Goal: Information Seeking & Learning: Check status

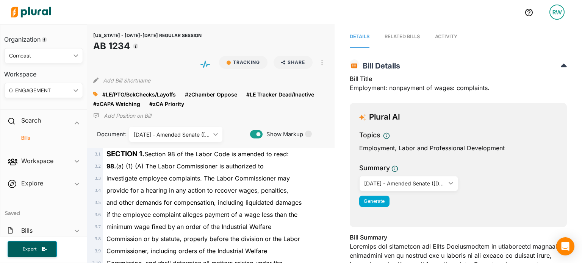
click at [27, 139] on h4 "Bills" at bounding box center [45, 138] width 67 height 7
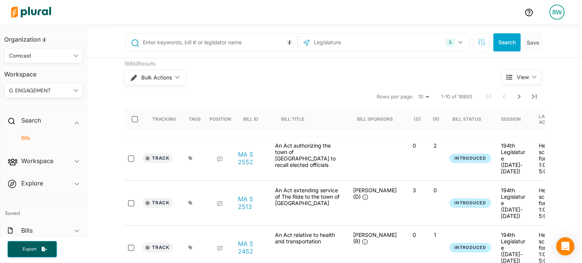
click at [159, 39] on input "text" at bounding box center [219, 42] width 154 height 14
type input "AB 316"
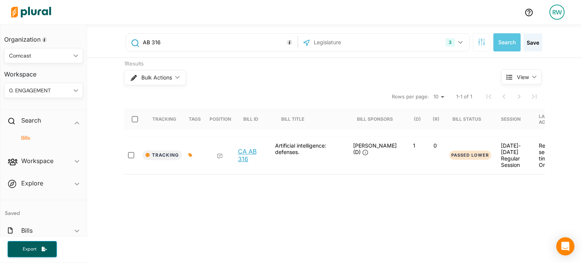
click at [244, 155] on link "CA AB 316" at bounding box center [252, 155] width 29 height 15
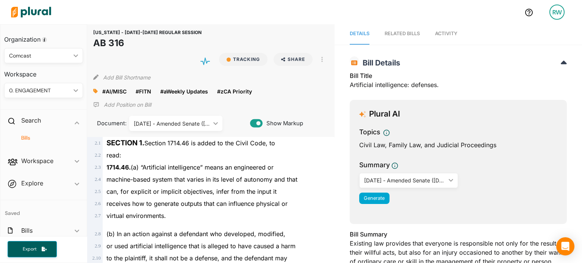
scroll to position [4, 0]
click at [440, 24] on div at bounding box center [263, 12] width 511 height 27
click at [449, 29] on link "Activity" at bounding box center [446, 33] width 22 height 22
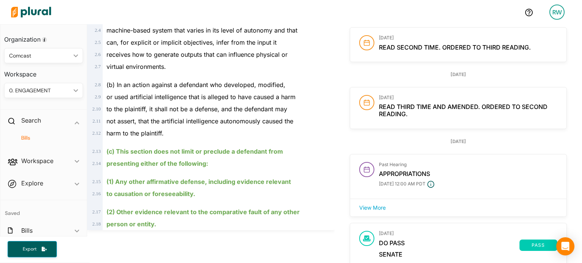
scroll to position [153, 0]
